Goal: Find specific page/section: Find specific page/section

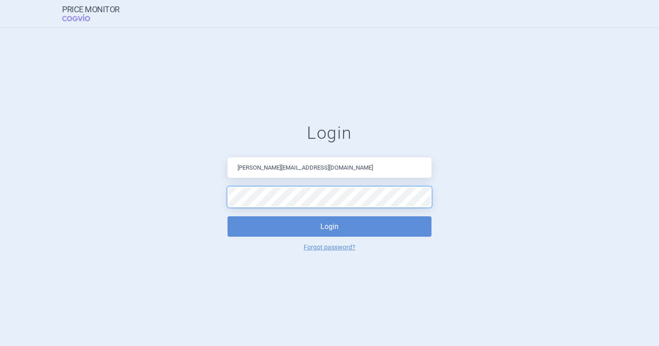
click at [228, 216] on button "Login" at bounding box center [330, 226] width 204 height 20
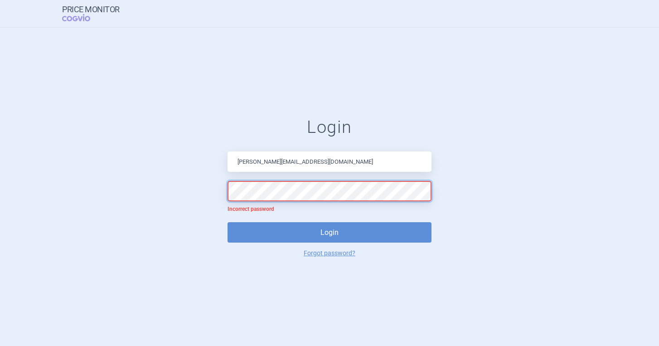
click at [186, 194] on form "Login [PERSON_NAME][EMAIL_ADDRESS][DOMAIN_NAME] Incorrect password Login Forgot…" at bounding box center [329, 186] width 623 height 139
click at [228, 222] on button "Login" at bounding box center [330, 232] width 204 height 20
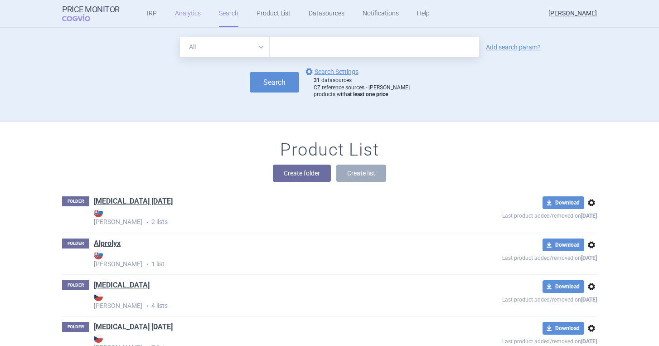
click at [184, 10] on link "Analytics" at bounding box center [188, 13] width 26 height 27
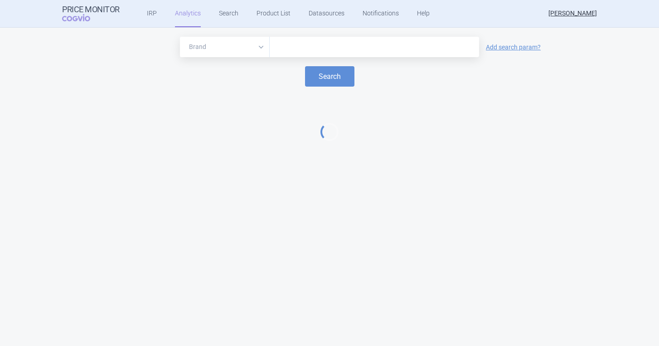
click at [279, 44] on input "text" at bounding box center [374, 47] width 200 height 12
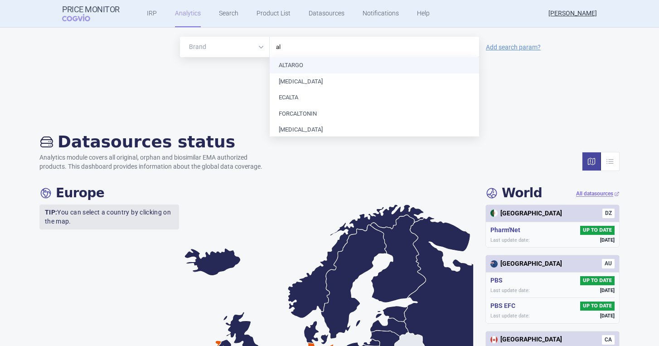
type input "a"
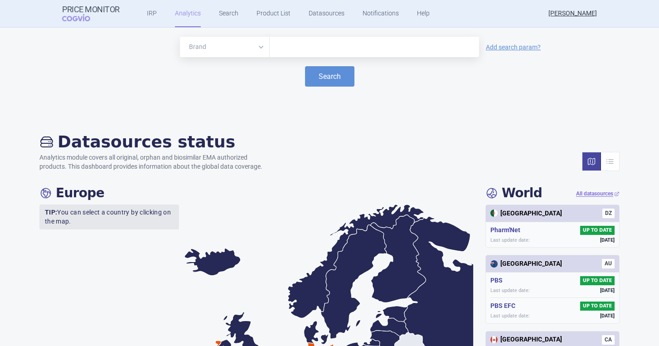
click at [246, 75] on div "Search" at bounding box center [329, 76] width 641 height 20
